Goal: Task Accomplishment & Management: Manage account settings

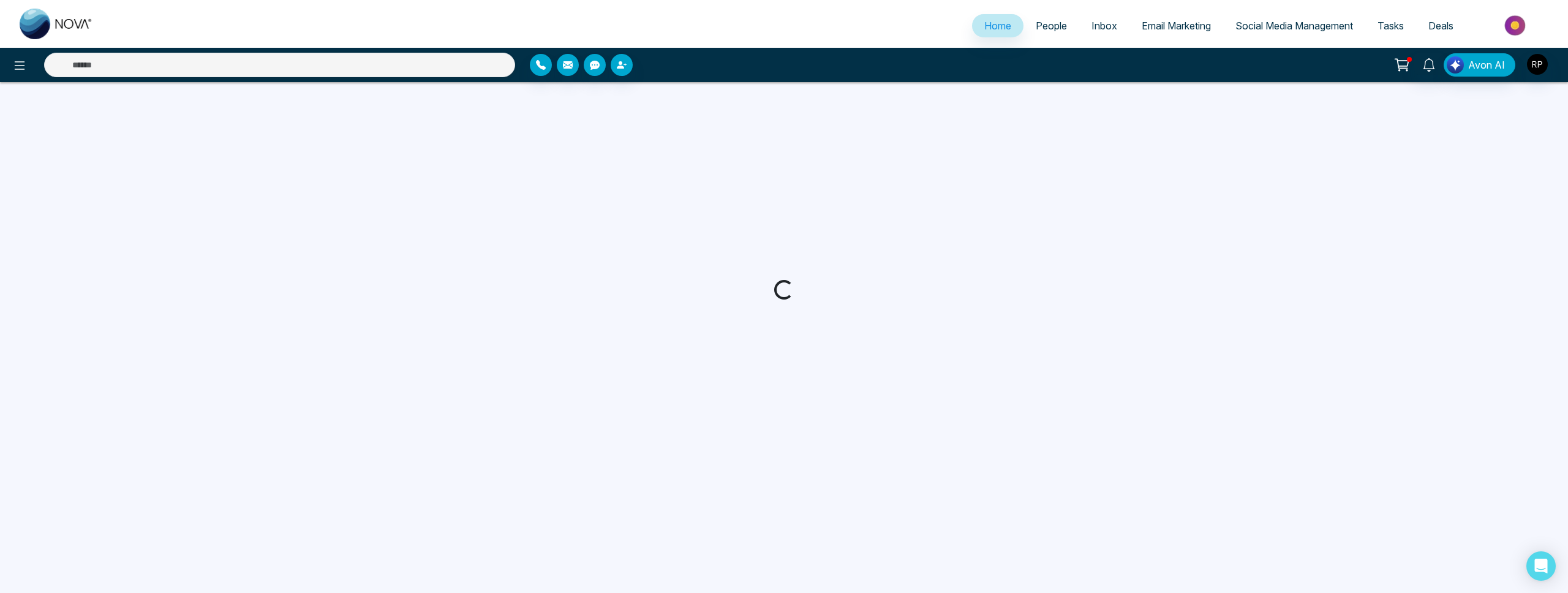
select select "*"
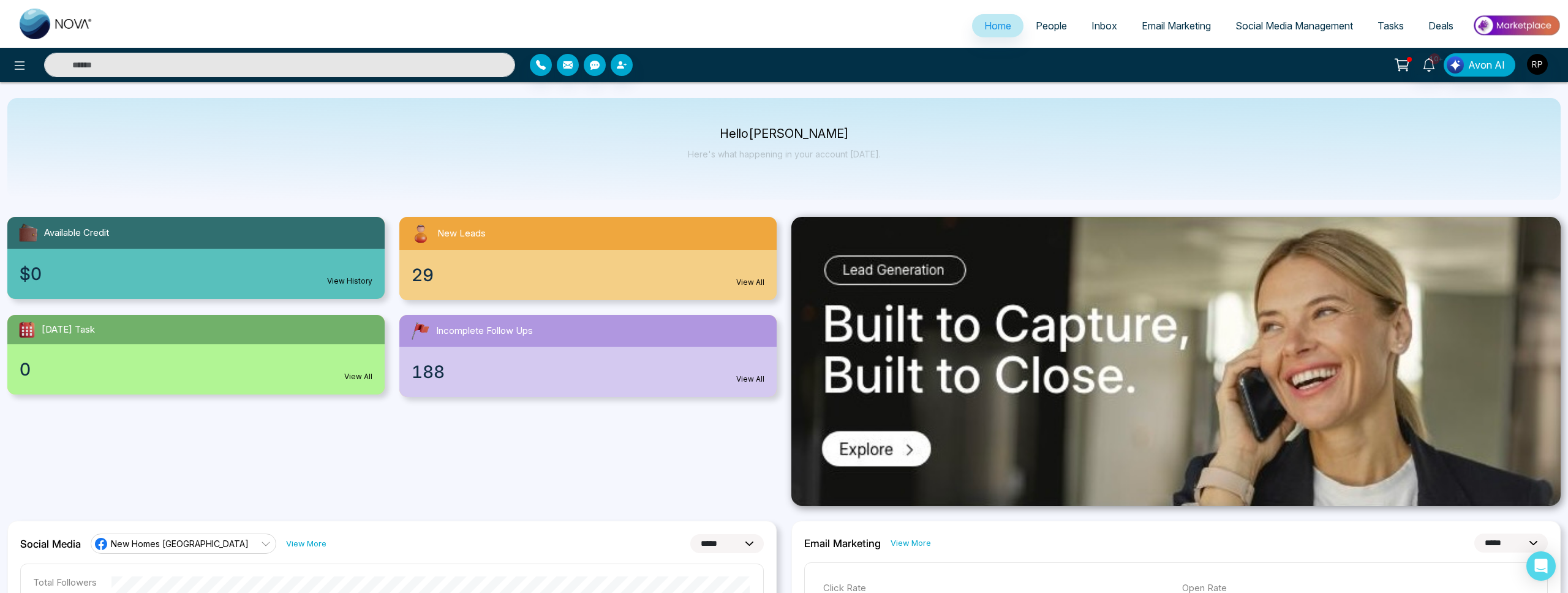
scroll to position [2, 0]
click at [745, 376] on link "View All" at bounding box center [750, 378] width 28 height 11
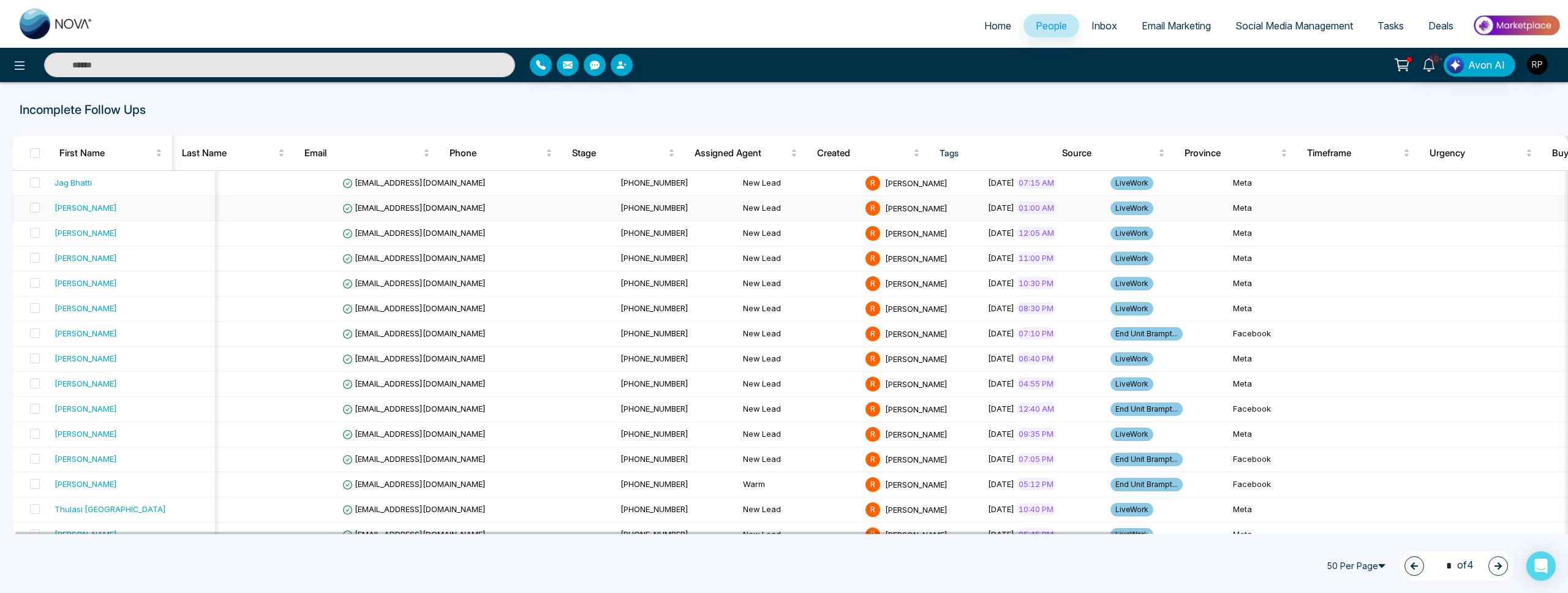
scroll to position [0, 3]
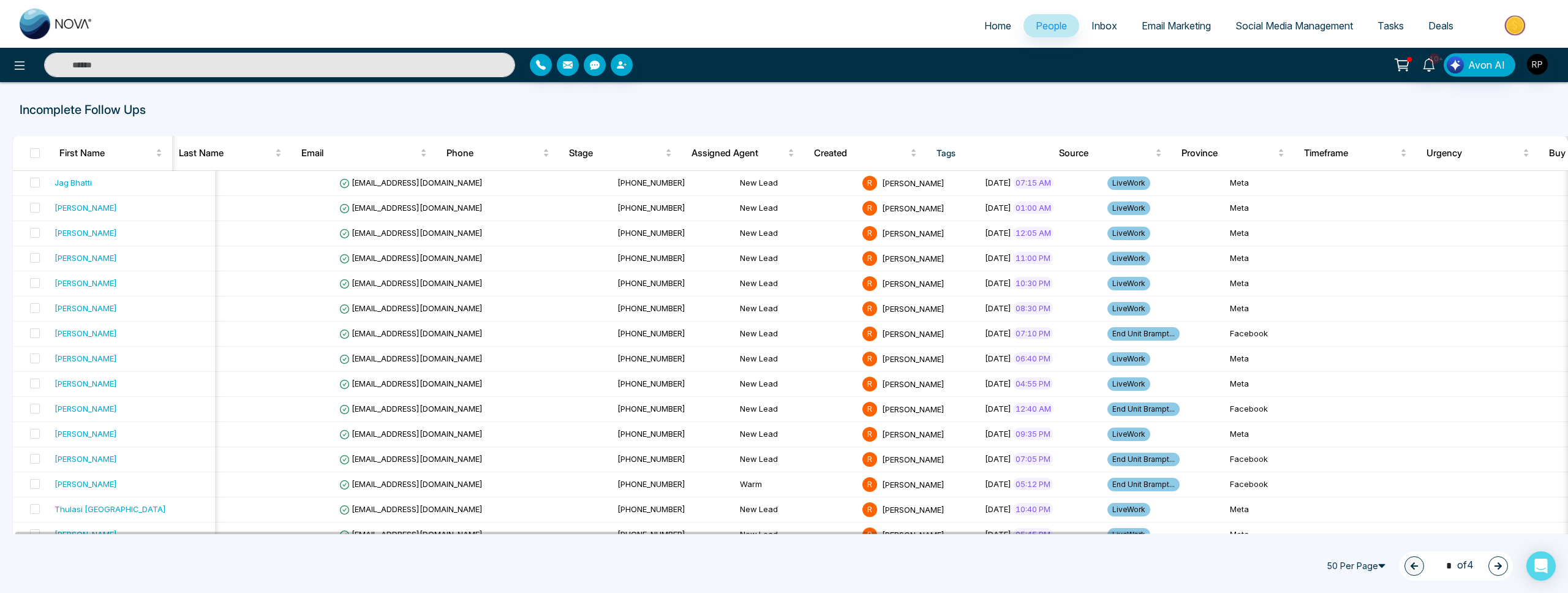
drag, startPoint x: 981, startPoint y: 24, endPoint x: 988, endPoint y: 22, distance: 7.3
click at [985, 24] on span "Home" at bounding box center [998, 25] width 27 height 12
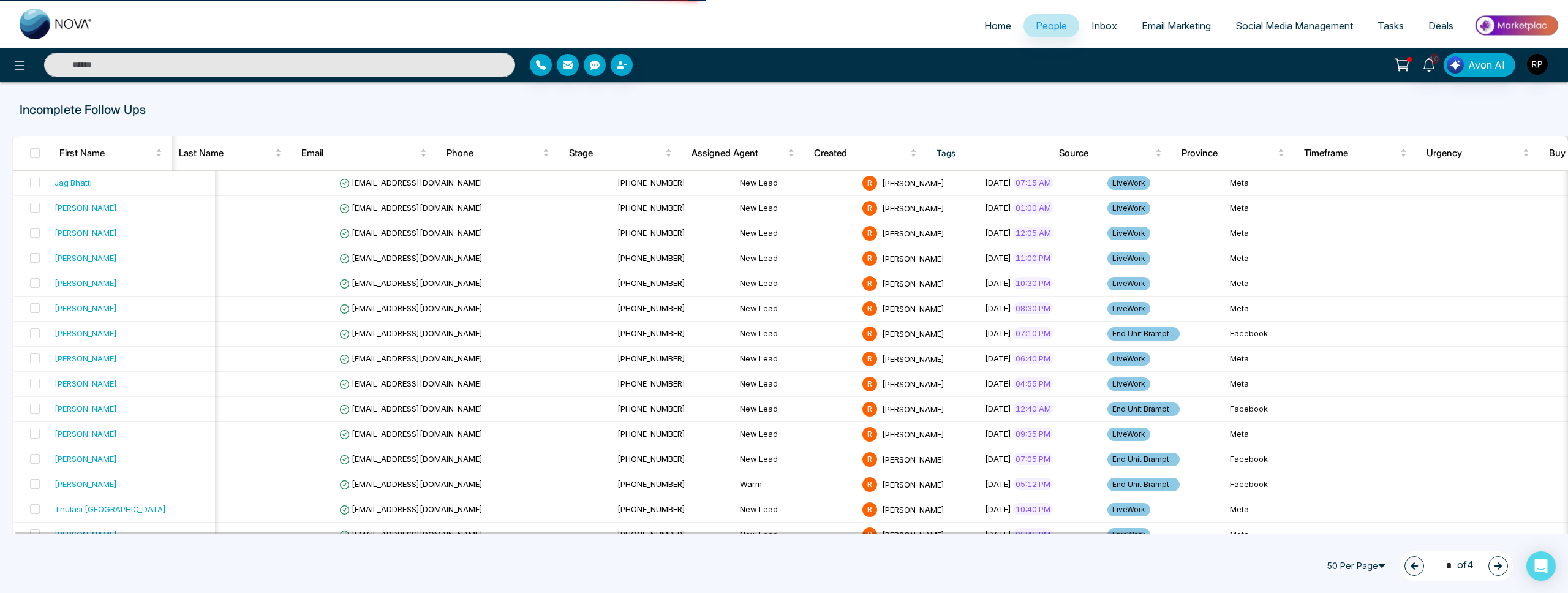
select select "*"
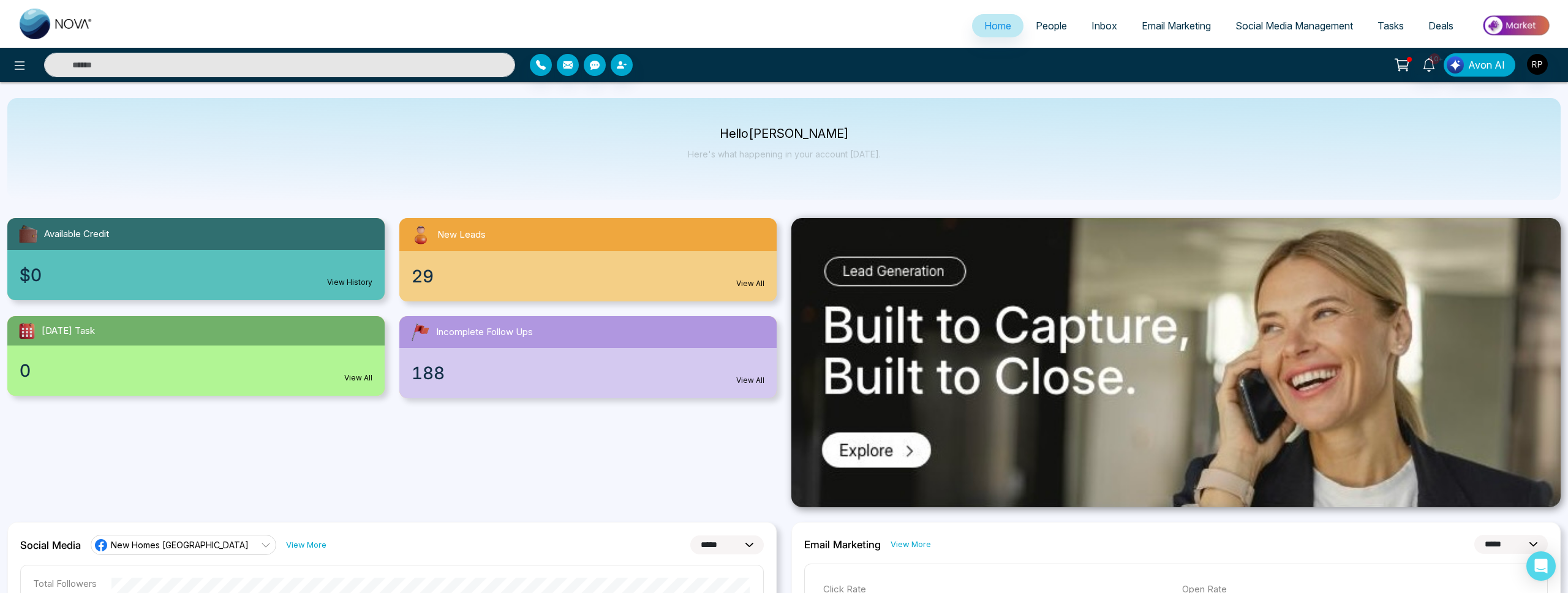
click at [1036, 23] on span "People" at bounding box center [1052, 25] width 31 height 12
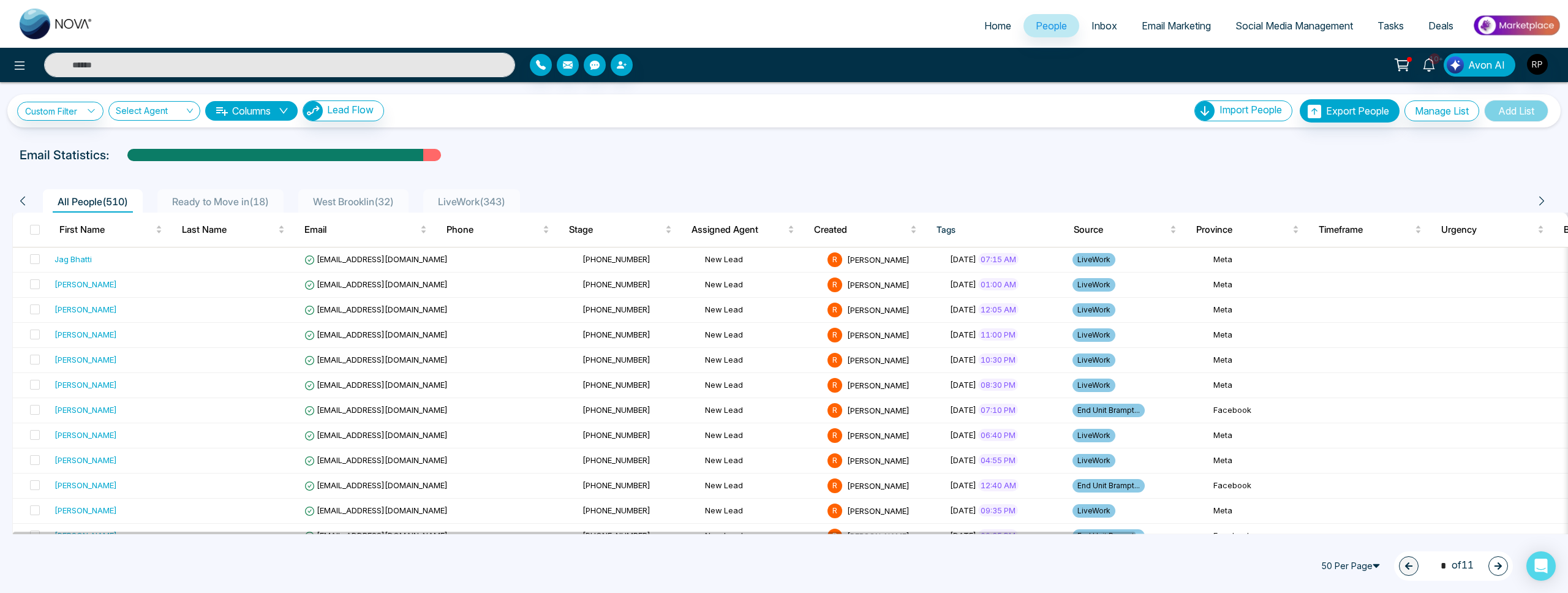
click at [197, 193] on li "Ready to Move in ( 18 )" at bounding box center [220, 201] width 126 height 23
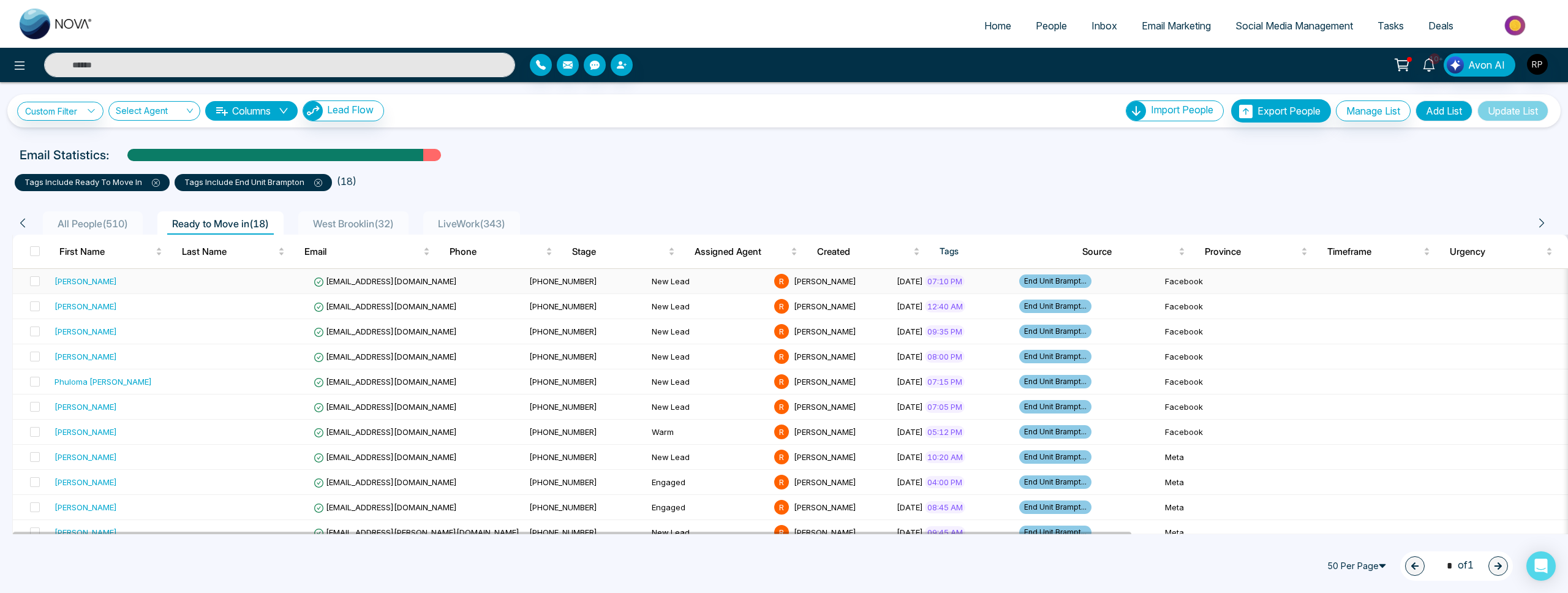
scroll to position [0, 8]
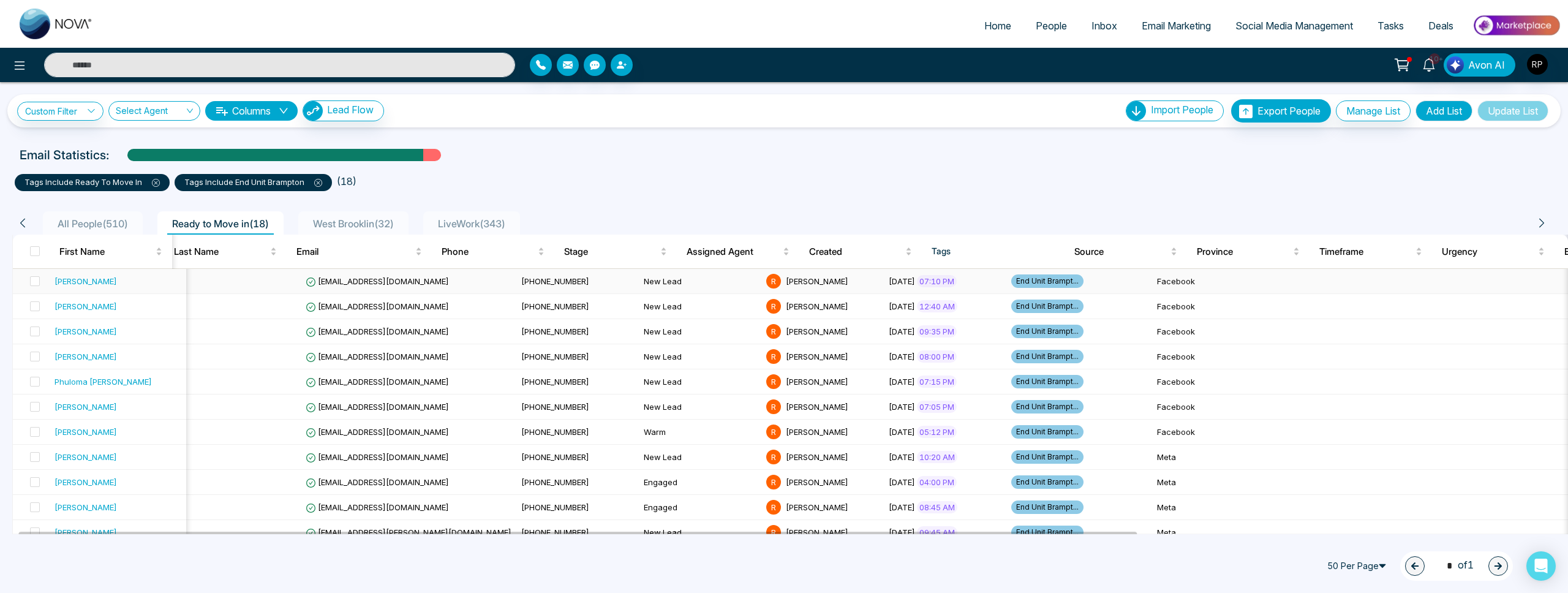
click at [96, 281] on div "[PERSON_NAME]" at bounding box center [118, 281] width 127 height 12
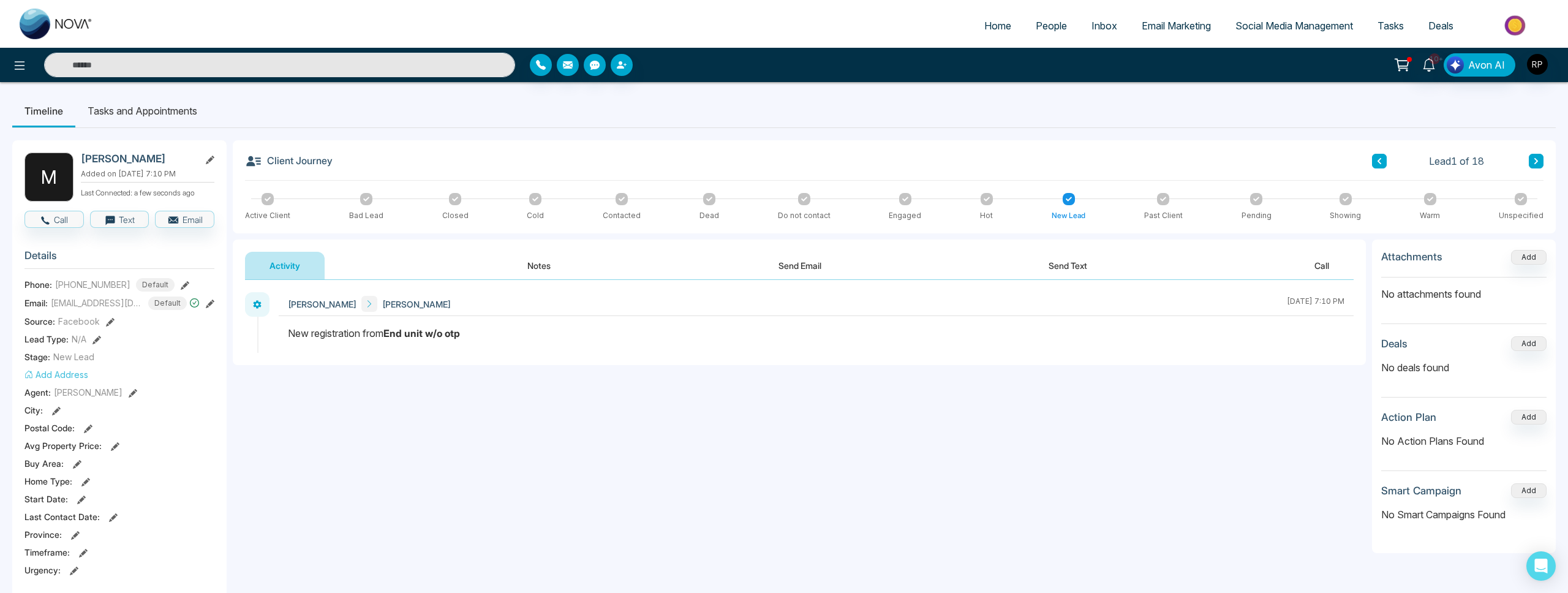
click at [181, 287] on icon at bounding box center [184, 285] width 8 height 8
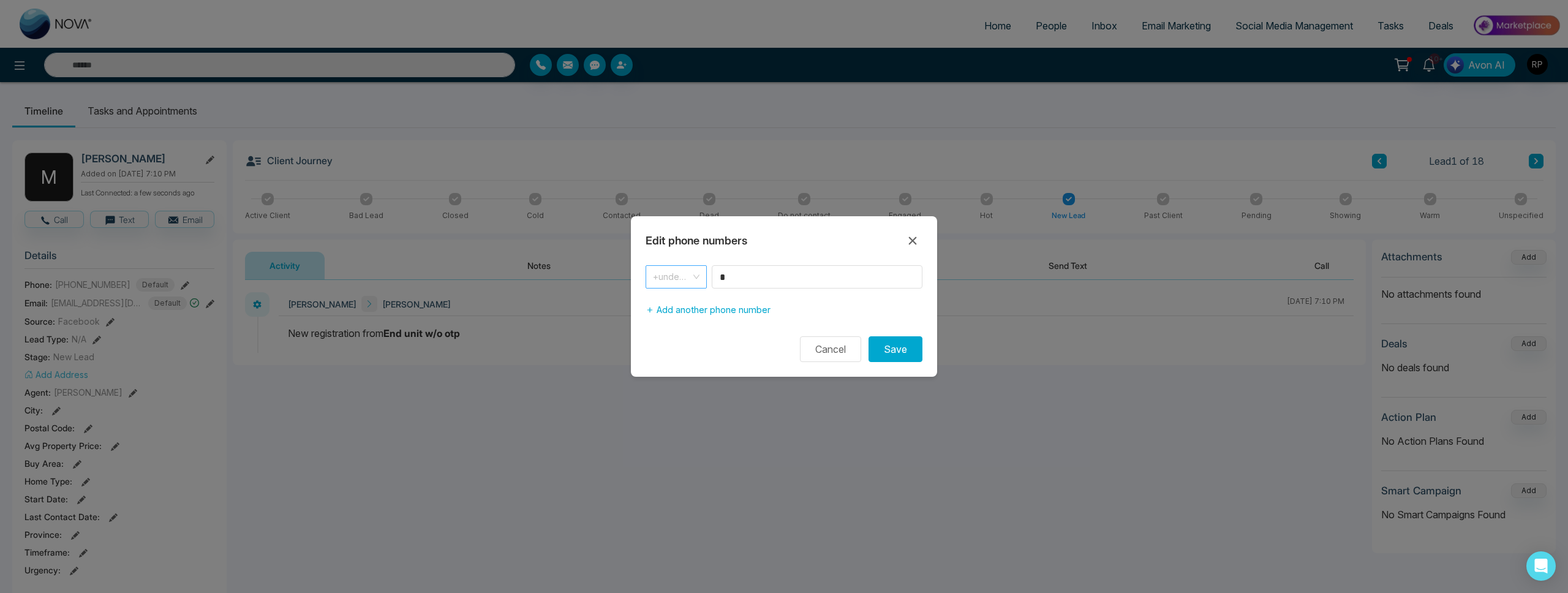
click at [688, 278] on span "+undefined" at bounding box center [676, 277] width 46 height 17
drag, startPoint x: 681, startPoint y: 295, endPoint x: 696, endPoint y: 295, distance: 15.0
click at [681, 295] on div "+1" at bounding box center [676, 303] width 61 height 19
click at [757, 281] on input "*" at bounding box center [817, 277] width 211 height 23
type input "**********"
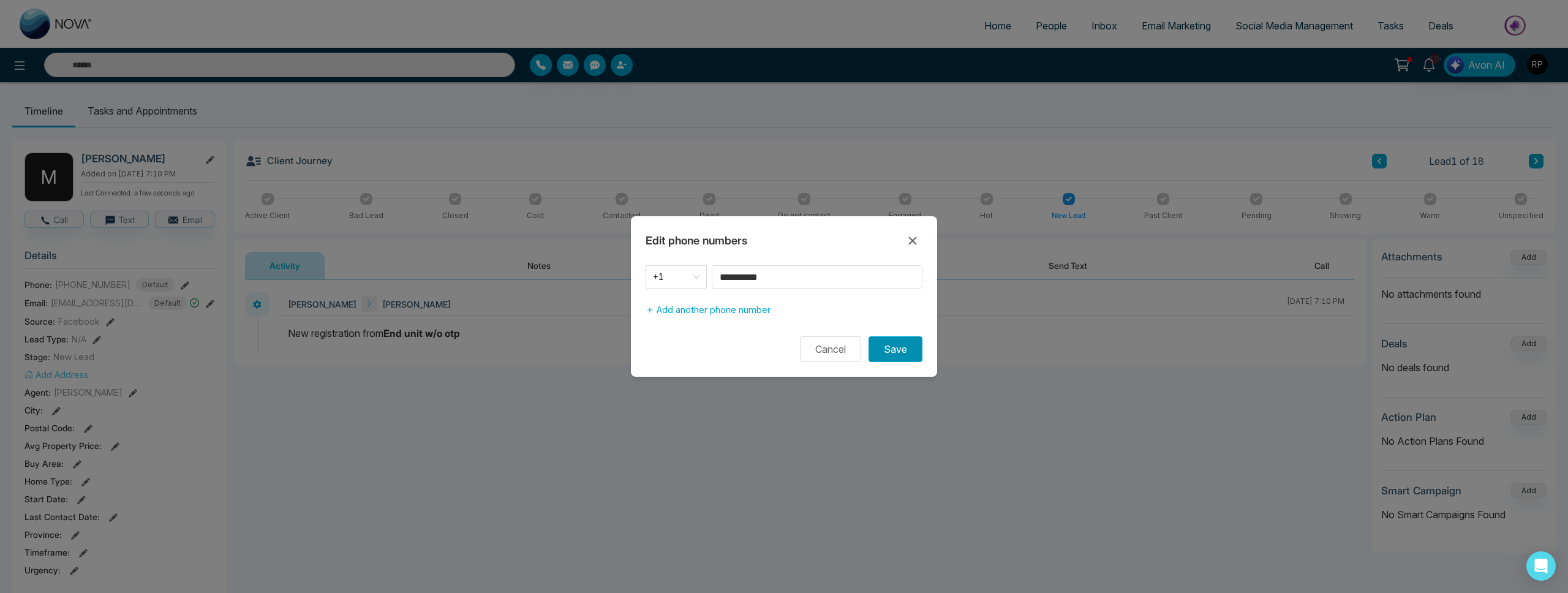
click at [898, 338] on button "Save" at bounding box center [896, 349] width 54 height 26
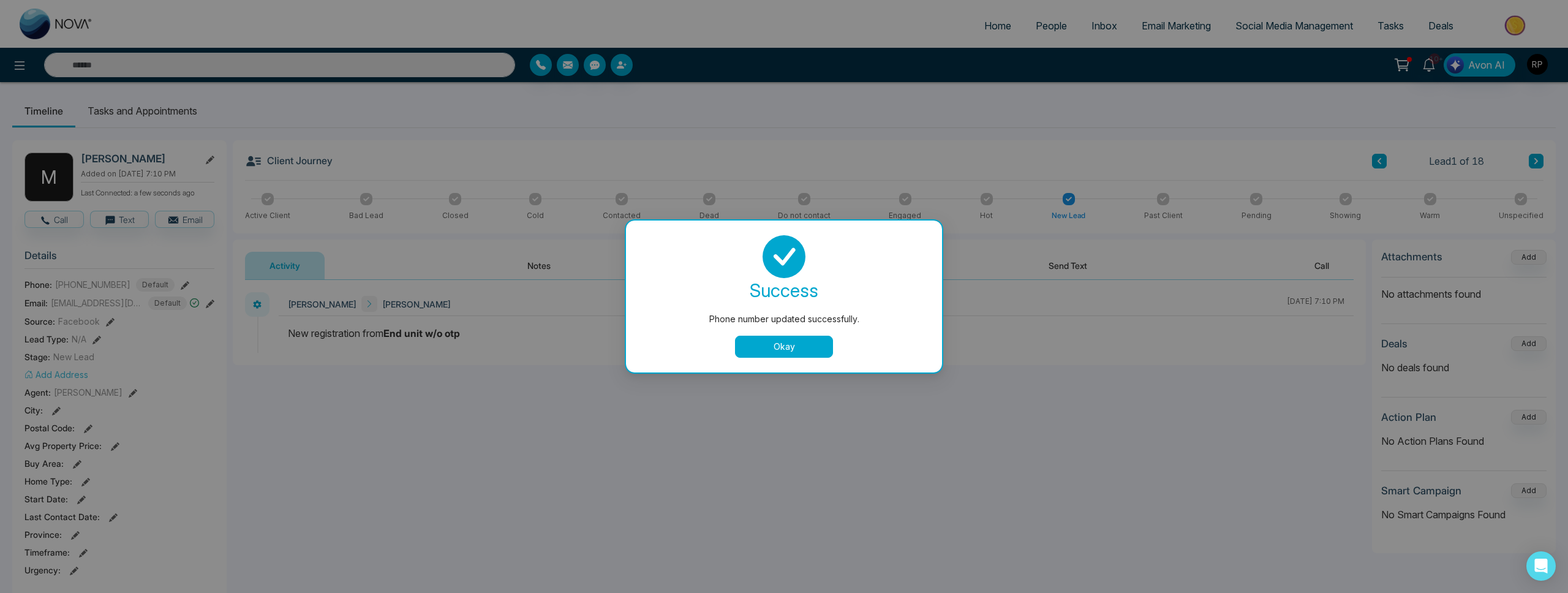
click at [755, 345] on button "Okay" at bounding box center [784, 347] width 98 height 22
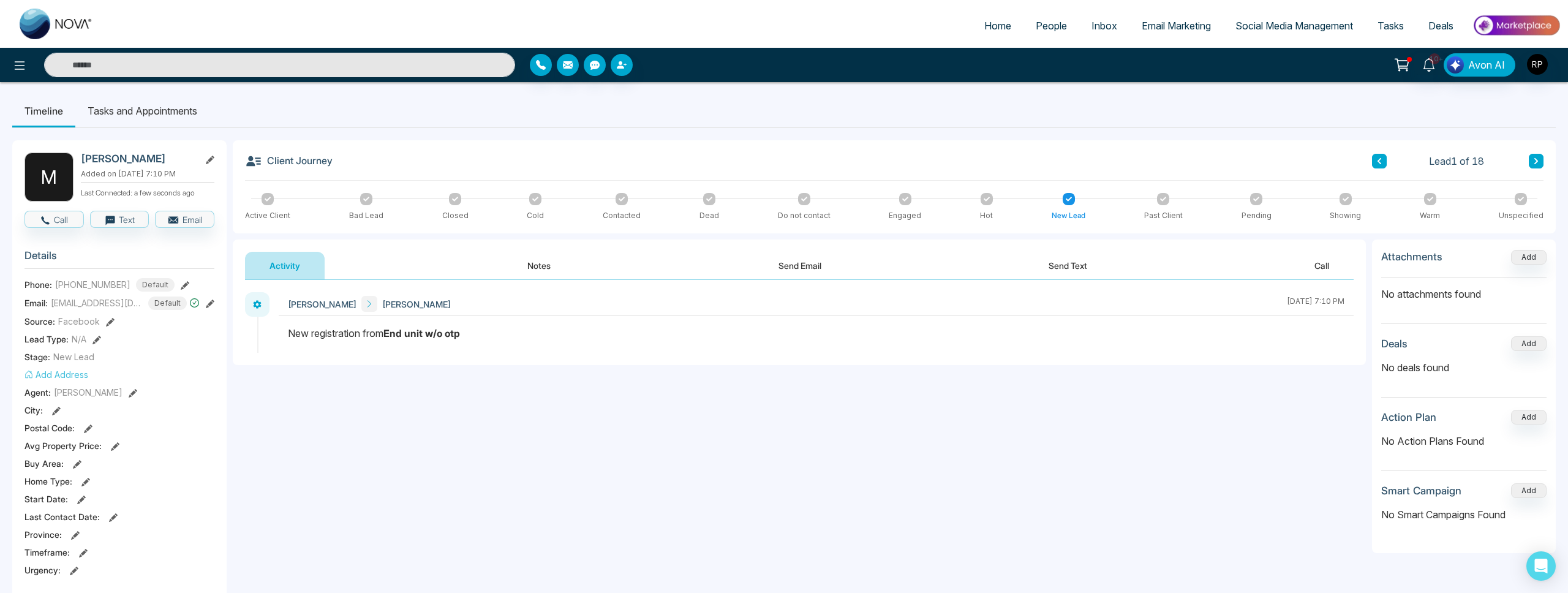
click at [1546, 162] on div "Client Journey Lead 1 of 18 Active Client Bad Lead Closed Cold Contacted Dead D…" at bounding box center [894, 187] width 1323 height 93
click at [1541, 162] on button at bounding box center [1536, 160] width 15 height 15
click at [181, 289] on icon at bounding box center [184, 285] width 8 height 8
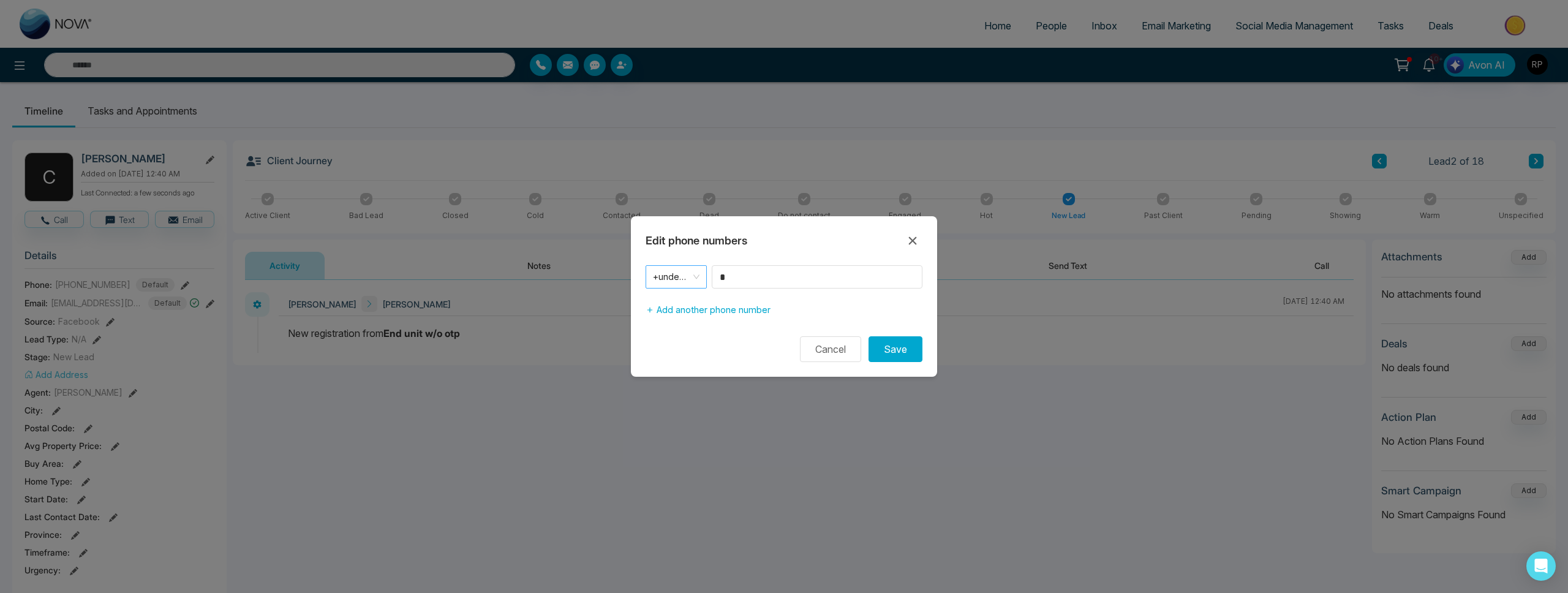
click at [683, 277] on span "+undefined" at bounding box center [676, 277] width 46 height 17
click at [693, 293] on div "+1" at bounding box center [676, 303] width 61 height 19
click at [756, 278] on input "*" at bounding box center [817, 277] width 211 height 23
click at [756, 278] on input "*" at bounding box center [817, 277] width 211 height 23
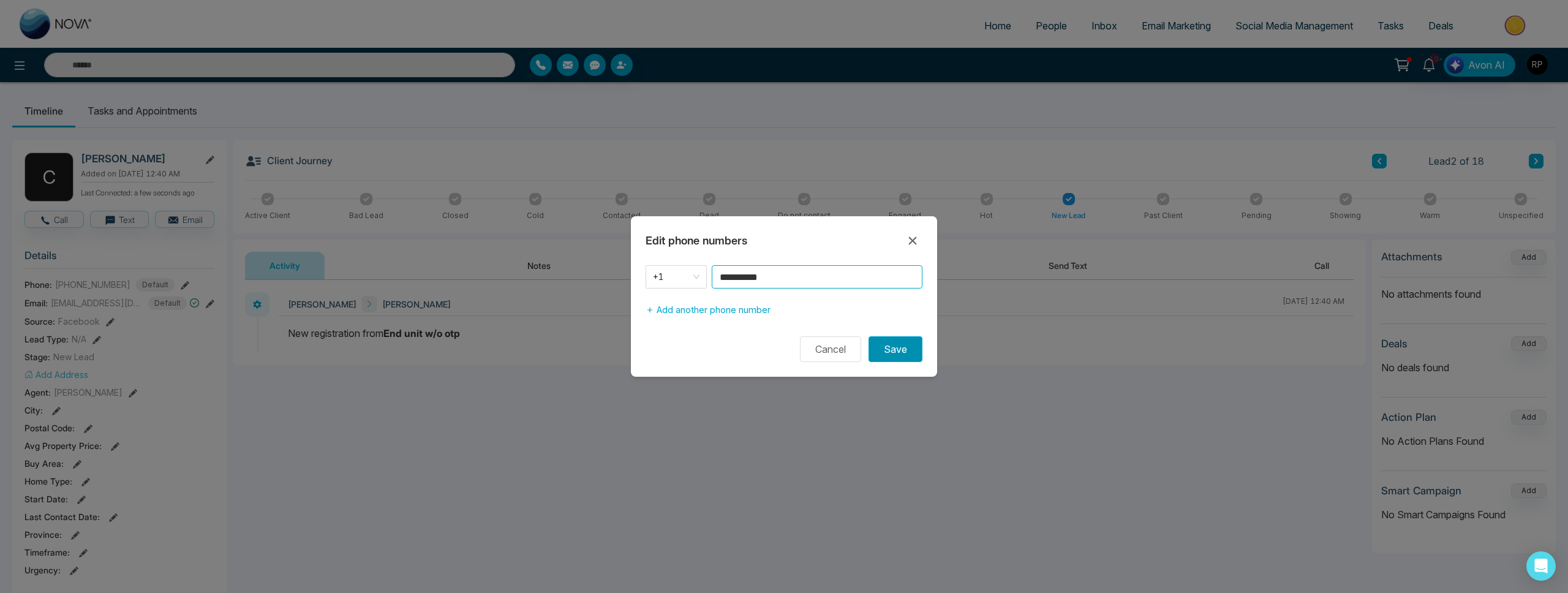
type input "**********"
click at [885, 346] on button "Save" at bounding box center [896, 349] width 54 height 26
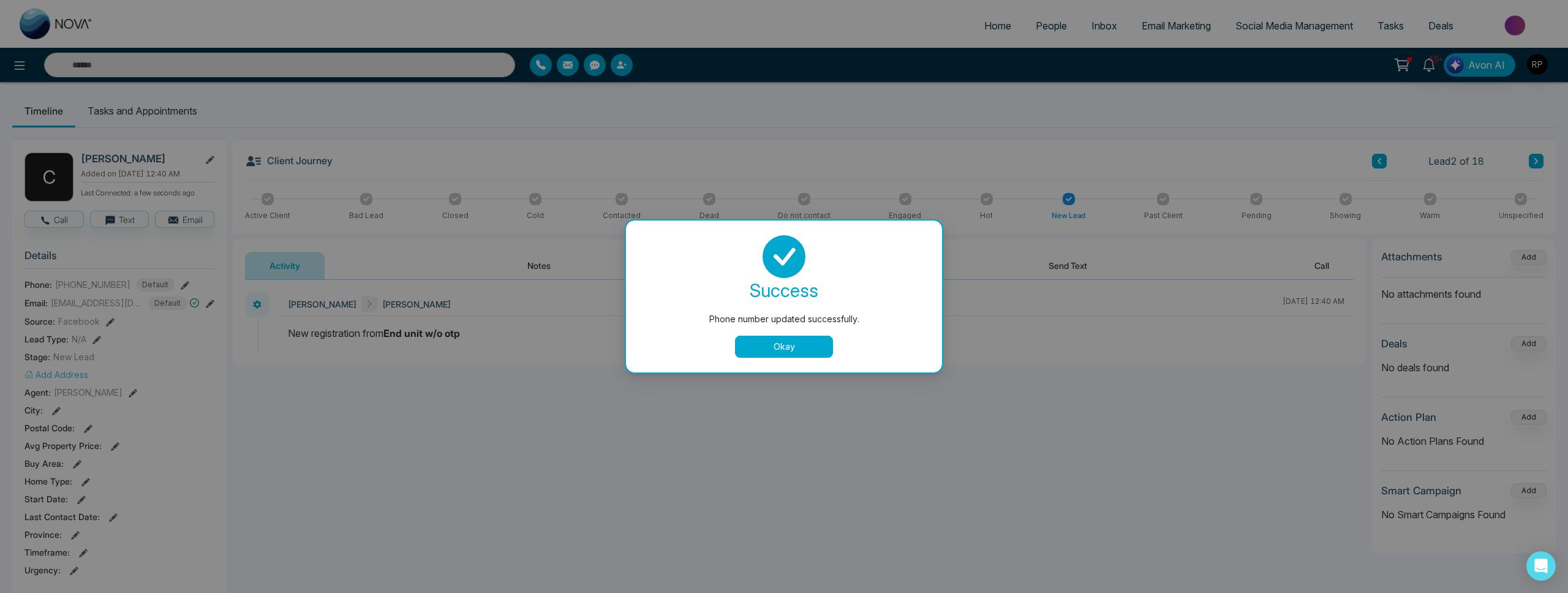
click at [791, 337] on button "Okay" at bounding box center [784, 347] width 98 height 22
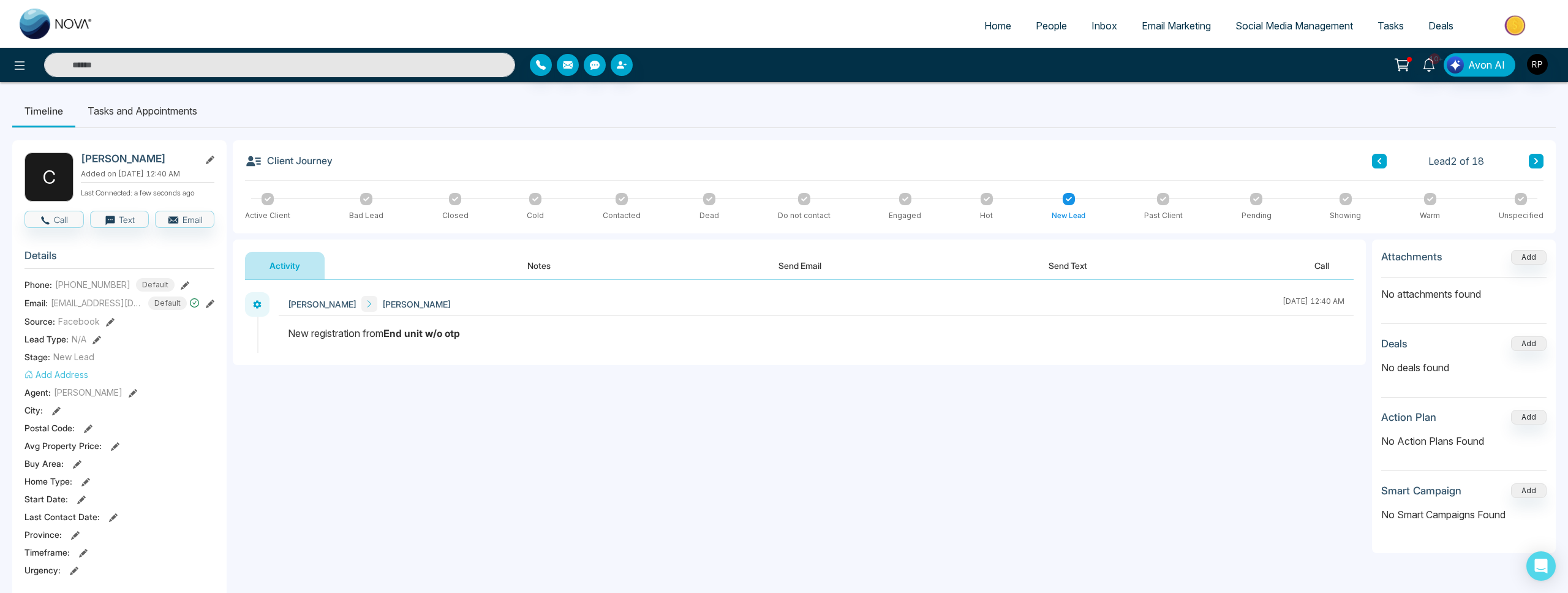
click at [1538, 159] on icon at bounding box center [1536, 160] width 6 height 7
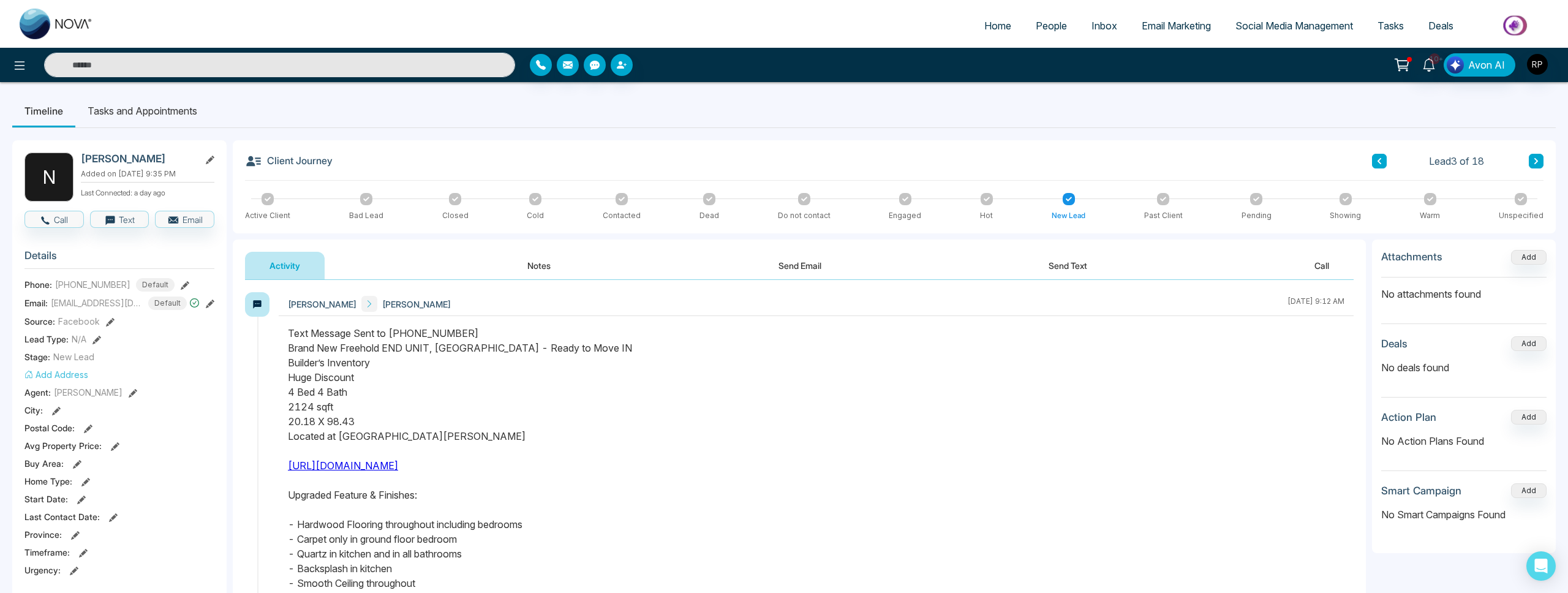
click at [1382, 159] on button at bounding box center [1379, 160] width 15 height 15
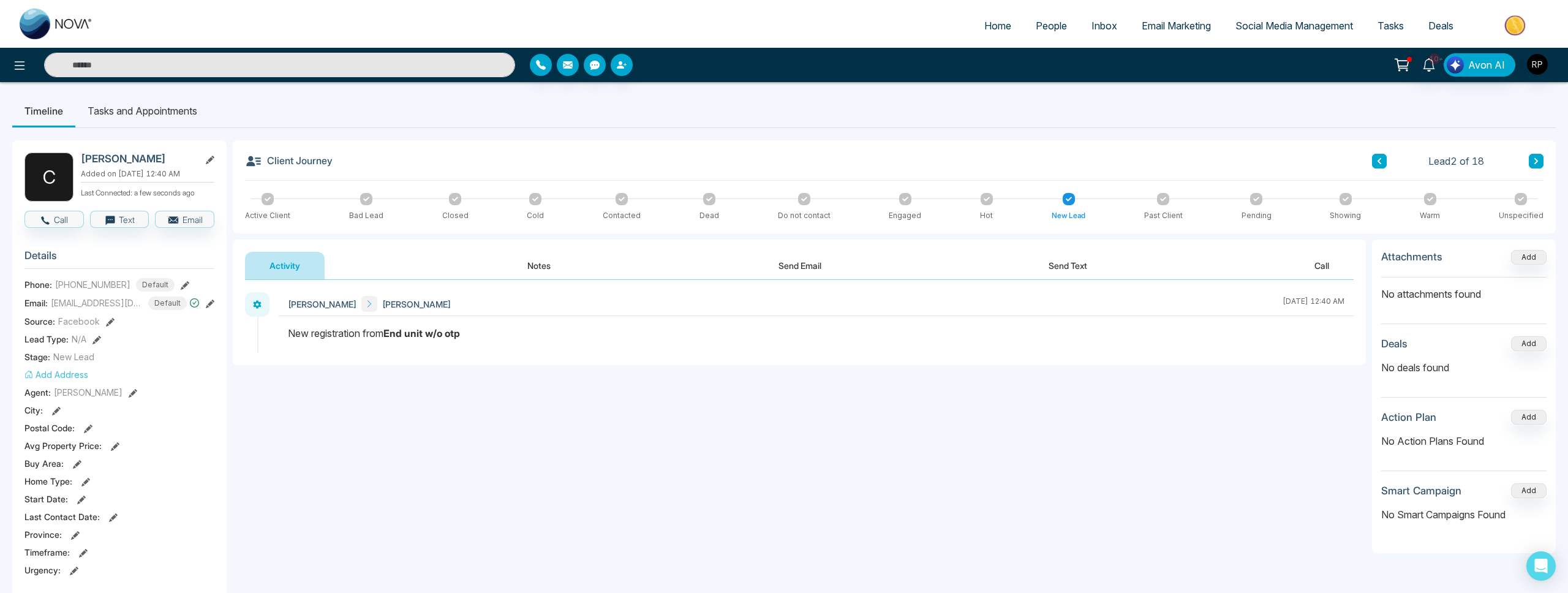
click at [1382, 159] on button at bounding box center [1379, 160] width 15 height 15
